Goal: Task Accomplishment & Management: Complete application form

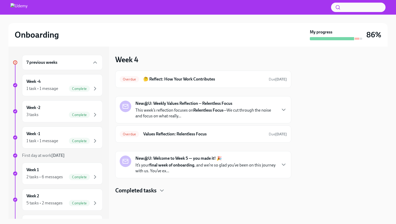
click at [54, 63] on h6 "7 previous weeks" at bounding box center [41, 63] width 31 height 6
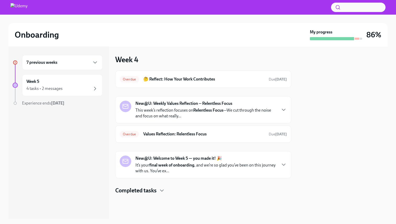
click at [54, 63] on h6 "7 previous weeks" at bounding box center [41, 63] width 31 height 6
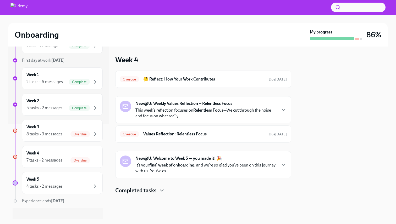
scroll to position [101, 0]
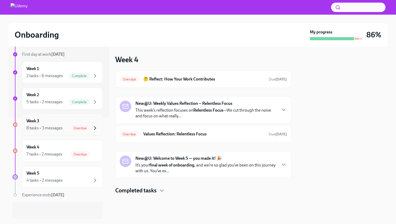
click at [92, 127] on icon "button" at bounding box center [95, 128] width 6 height 6
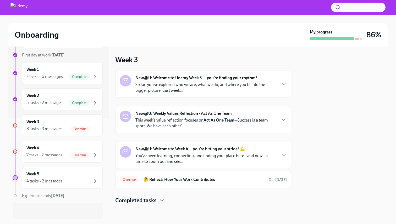
scroll to position [101, 0]
click at [77, 124] on div "Week 3 8 tasks • 3 messages Overdue" at bounding box center [62, 124] width 72 height 13
click at [181, 183] on div "Overdue 🤔 Reflect: How Your Work Contributes Due [DATE]" at bounding box center [203, 180] width 167 height 8
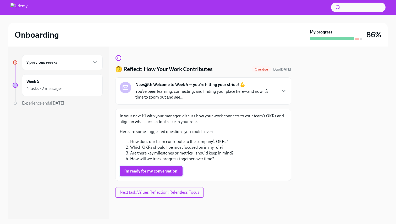
click at [171, 173] on span "I'm ready for my conversation!" at bounding box center [151, 171] width 56 height 5
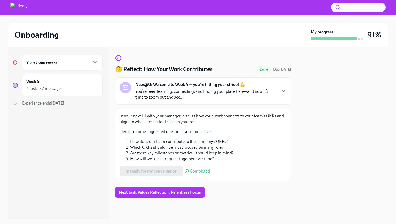
click at [179, 192] on span "Next task : Values Reflection: Relentless Focus" at bounding box center [160, 192] width 82 height 5
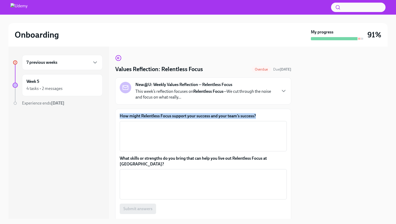
drag, startPoint x: 259, startPoint y: 114, endPoint x: 207, endPoint y: 97, distance: 55.0
click at [207, 97] on div "Values Reflection: Relentless Focus Overdue Due [DATE] New@U: Weekly Values Ref…" at bounding box center [203, 145] width 176 height 180
copy div "—We cut through the noise and focus on what really... How might Relentless Focu…"
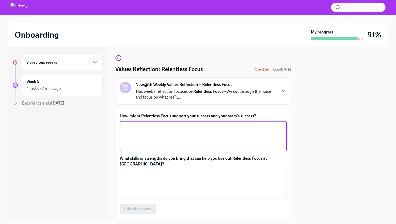
click at [168, 124] on textarea "How might Relentless Focus support your success and your team’s success?" at bounding box center [203, 136] width 161 height 25
paste textarea "Maximizing Prospecting and Pipeline Building"
paste textarea "Deepening Client Relationships and Driving Expansion"
paste textarea "Enhancing Personal Performance and Resilience"
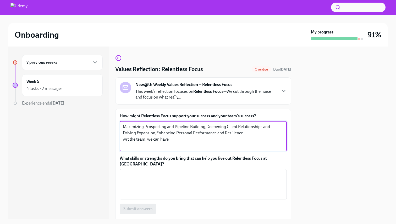
paste textarea "Shared Best Practices"
paste textarea "Improved Collaboration"
paste textarea "a Culture of High Performance"
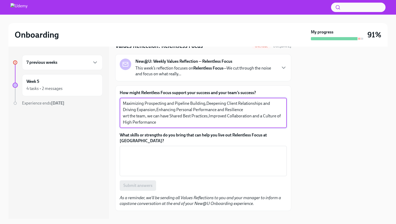
scroll to position [26, 0]
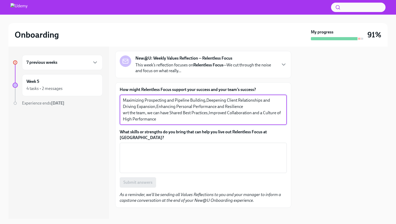
type textarea "Maximizing Prospecting and Pipeline Building,Deepening Client Relationships and…"
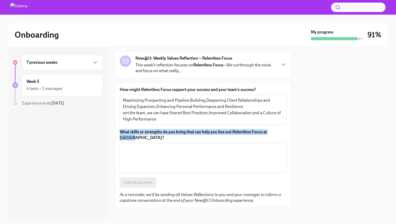
drag, startPoint x: 285, startPoint y: 132, endPoint x: 275, endPoint y: 127, distance: 11.4
click at [275, 127] on div "How might Relentless Focus support your success and your team’s success? Maximi…" at bounding box center [203, 137] width 167 height 101
copy div "​ What skills or strengths do you bring that can help you live out Relentless F…"
click at [134, 146] on textarea "What skills or strengths do you bring that can help you live out Relentless Foc…" at bounding box center [203, 158] width 161 height 25
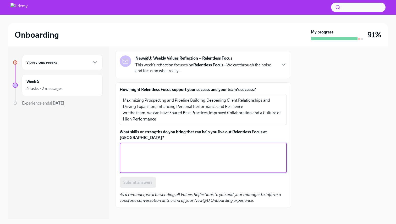
paste textarea "Discipline and Self-Management"
paste textarea "Solution-Oriented Thinking:"
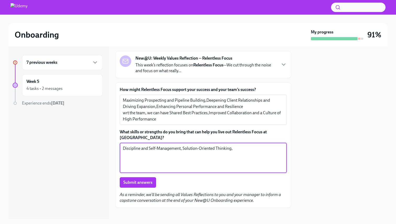
paste textarea "Active Listening and Empathy"
paste textarea "Resilience and Adaptability"
type textarea "Discipline and Self-Management, Solution-Oriented Thinking, Active Listening an…"
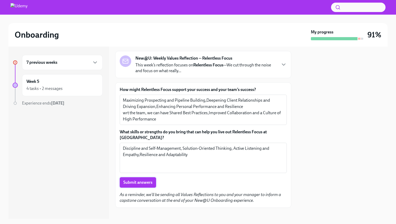
click at [135, 180] on span "Submit answers" at bounding box center [137, 182] width 29 height 5
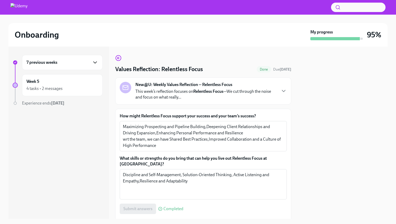
click at [95, 64] on icon "button" at bounding box center [95, 62] width 6 height 6
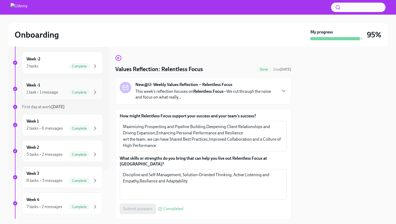
scroll to position [101, 0]
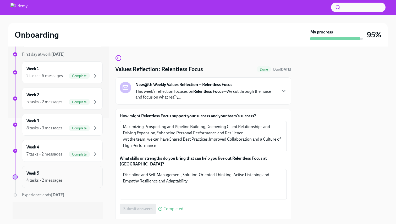
click at [71, 173] on div "Week 5 4 tasks • 2 messages" at bounding box center [62, 177] width 72 height 13
